Goal: Task Accomplishment & Management: Manage account settings

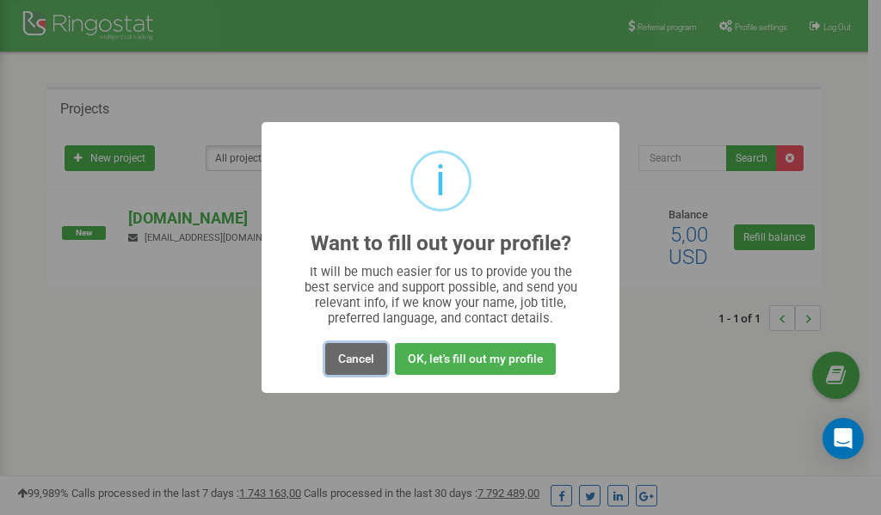
click at [367, 359] on button "Cancel" at bounding box center [356, 359] width 62 height 32
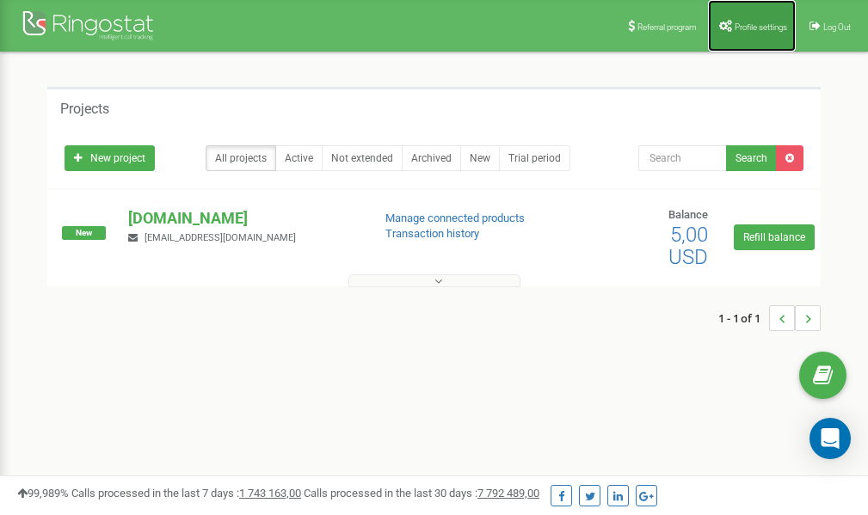
click at [757, 16] on link "Profile settings" at bounding box center [752, 26] width 88 height 52
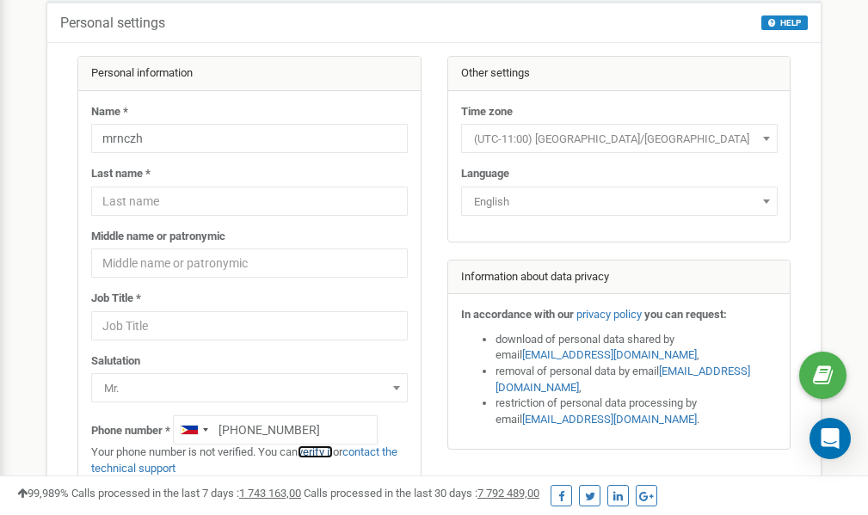
click at [320, 454] on link "verify it" at bounding box center [315, 452] width 35 height 13
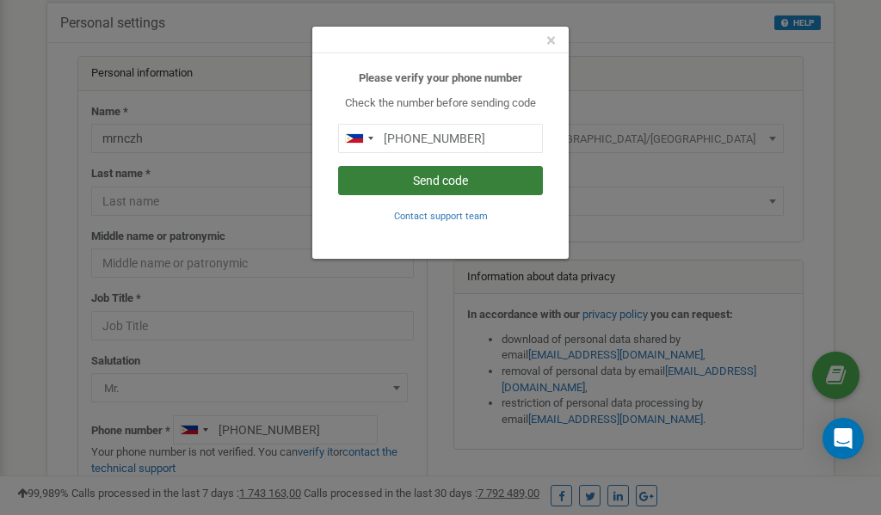
click at [427, 178] on button "Send code" at bounding box center [440, 180] width 205 height 29
